Goal: Information Seeking & Learning: Check status

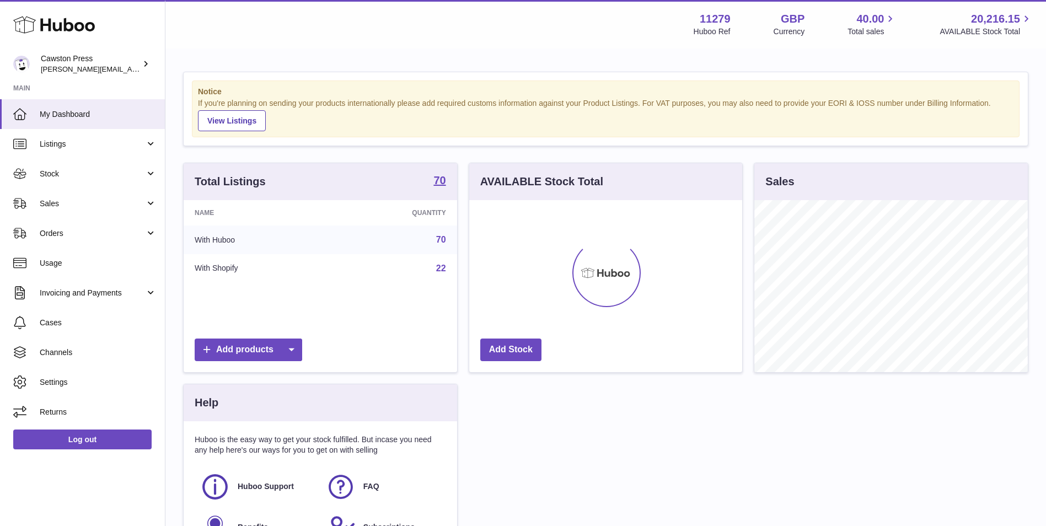
scroll to position [172, 273]
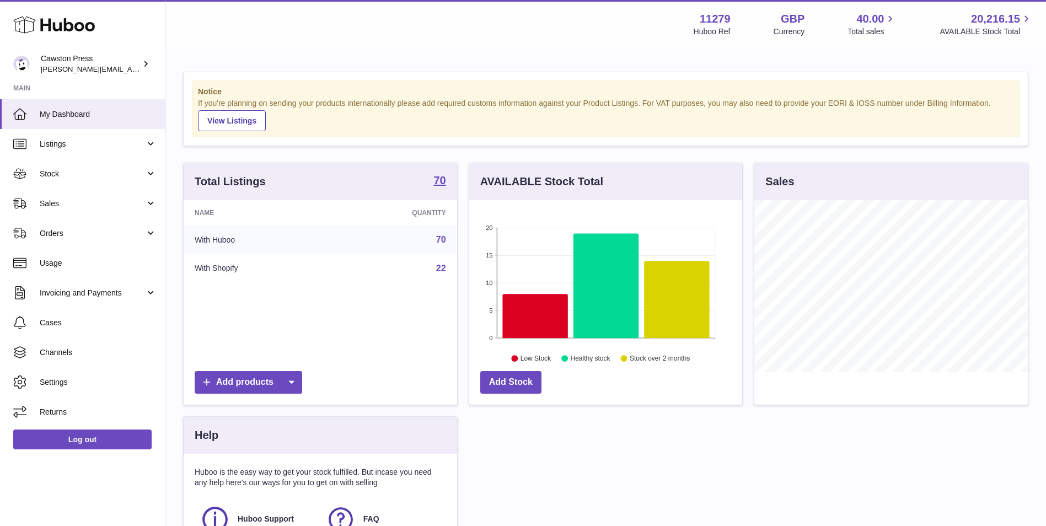
click at [178, 200] on div "Total Listings 70 Name Quantity With Huboo 70 With Shopify 22 Add products" at bounding box center [321, 290] width 286 height 254
click at [103, 173] on span "Stock" at bounding box center [92, 174] width 105 height 10
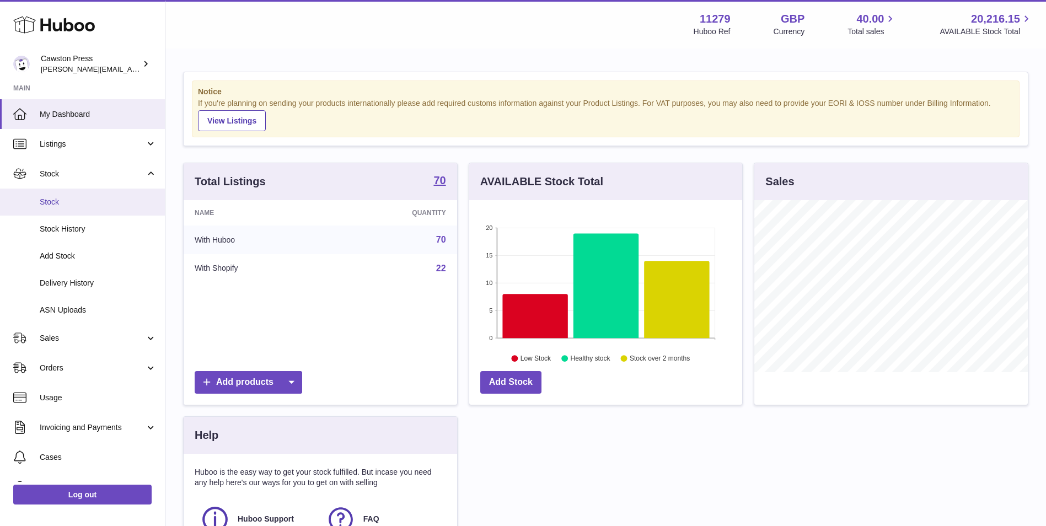
click at [89, 206] on span "Stock" at bounding box center [98, 202] width 117 height 10
click at [546, 313] on icon at bounding box center [535, 316] width 66 height 44
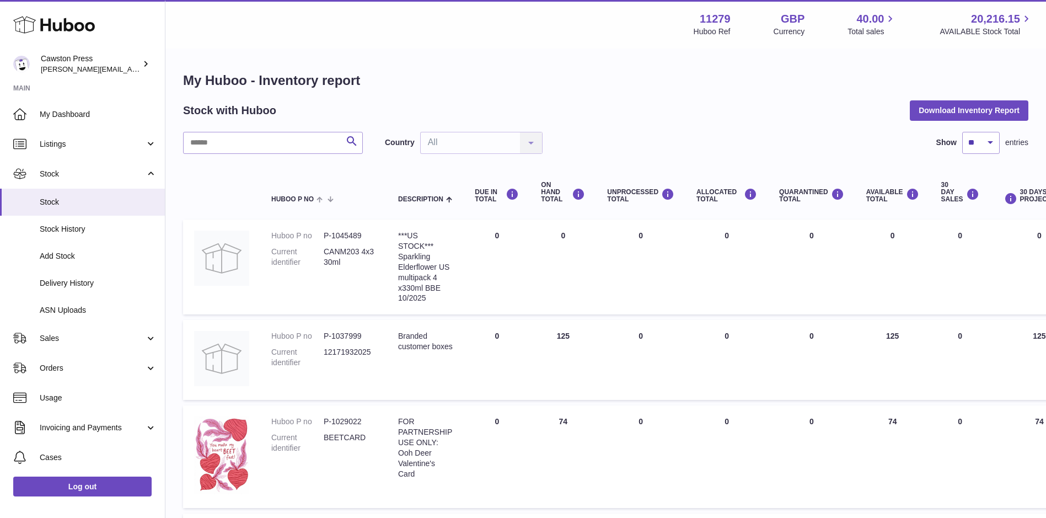
drag, startPoint x: 455, startPoint y: 244, endPoint x: 456, endPoint y: 237, distance: 6.8
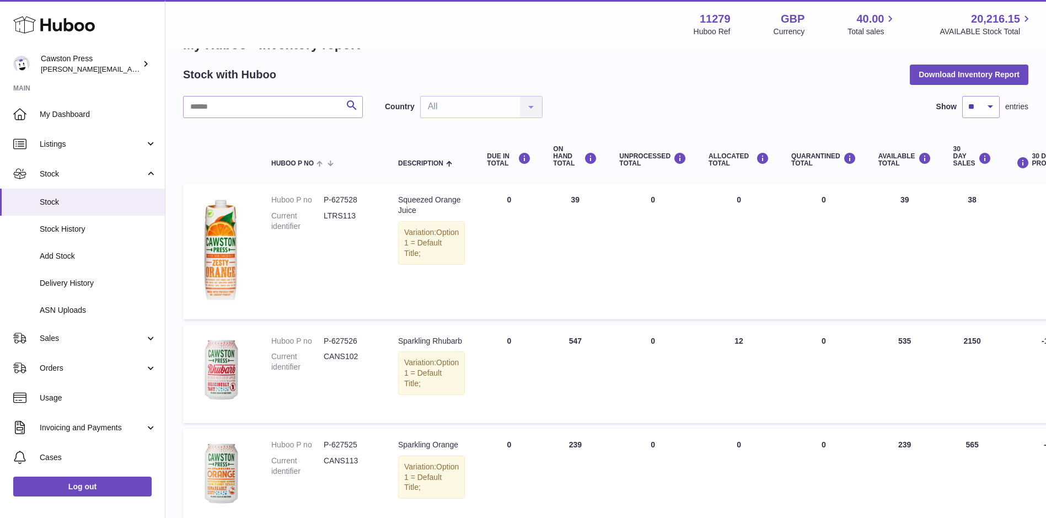
scroll to position [110, 0]
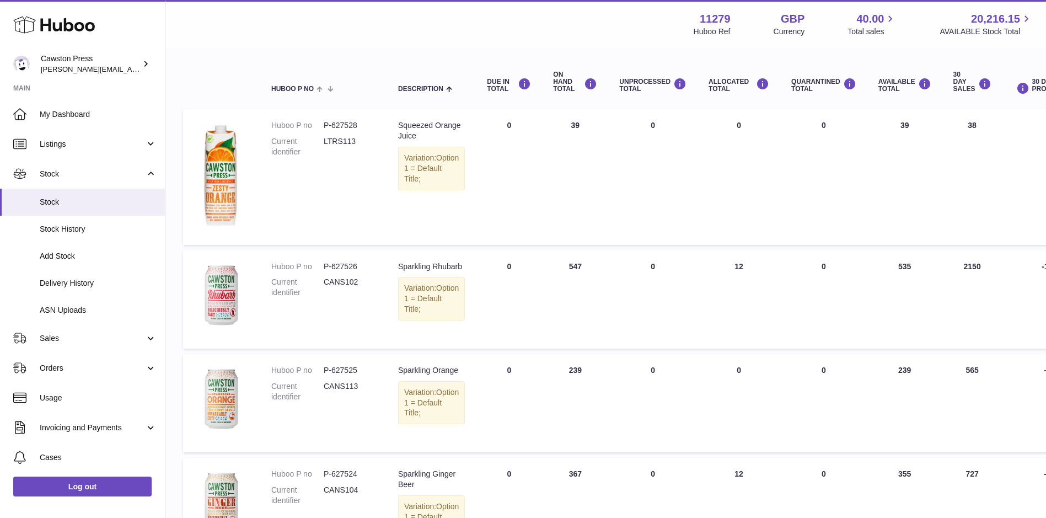
drag, startPoint x: 554, startPoint y: 264, endPoint x: 579, endPoint y: 266, distance: 24.4
click at [579, 266] on td "ON HAND Total 547" at bounding box center [575, 299] width 66 height 98
click at [967, 268] on td "30 DAY SALES 2150" at bounding box center [973, 299] width 60 height 98
drag, startPoint x: 949, startPoint y: 264, endPoint x: 990, endPoint y: 266, distance: 41.4
click at [990, 266] on td "30 DAY SALES 2150" at bounding box center [973, 299] width 60 height 98
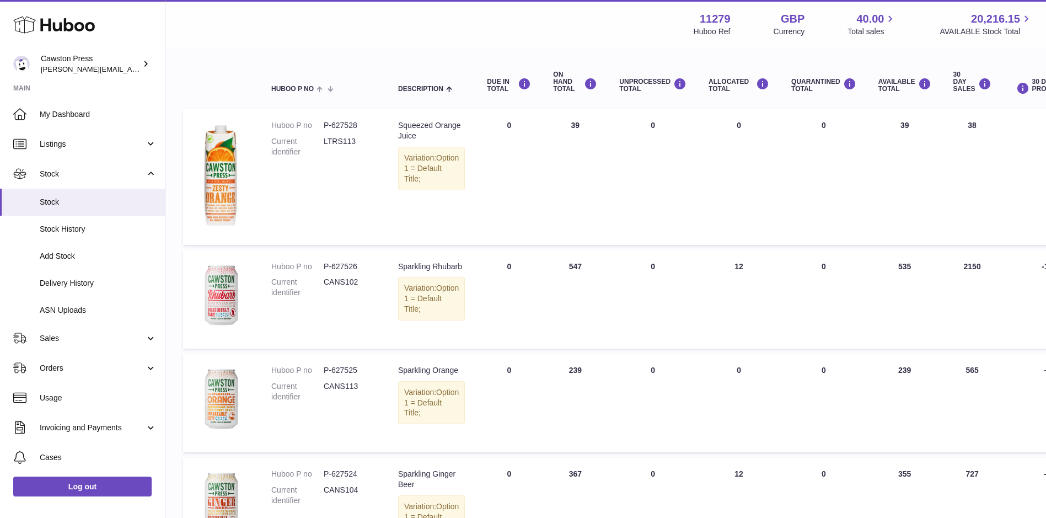
click at [527, 306] on td "DUE IN Total 0" at bounding box center [509, 299] width 66 height 98
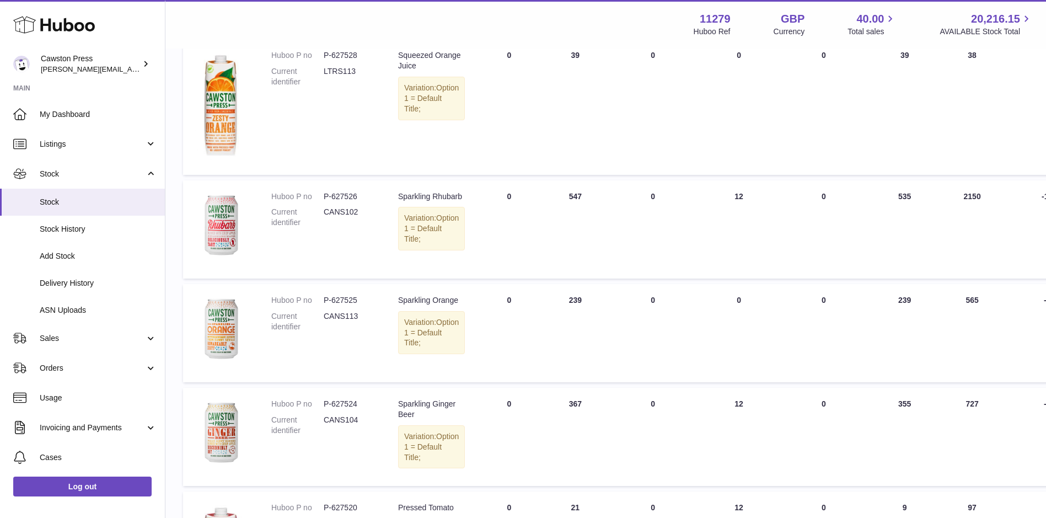
scroll to position [0, 0]
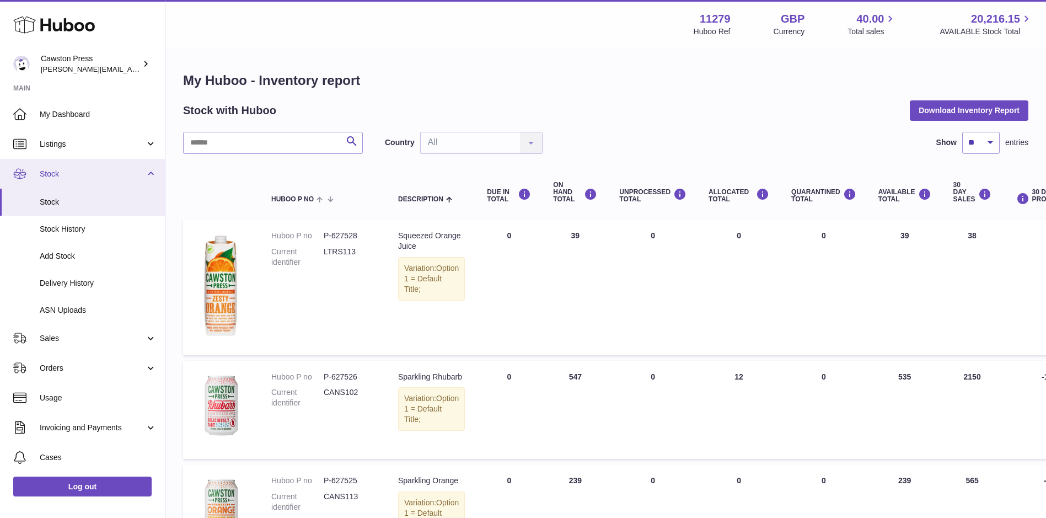
click at [94, 177] on span "Stock" at bounding box center [92, 174] width 105 height 10
